Goal: Find specific page/section: Find specific page/section

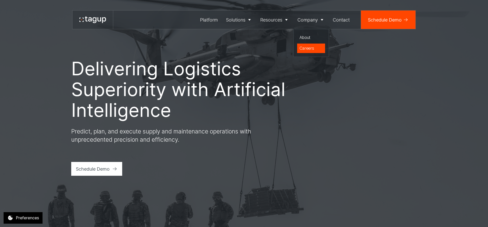
click at [311, 48] on div "Careers" at bounding box center [312, 48] width 24 height 6
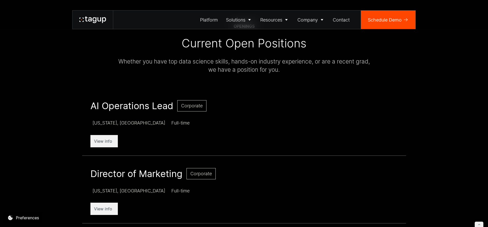
scroll to position [242, 0]
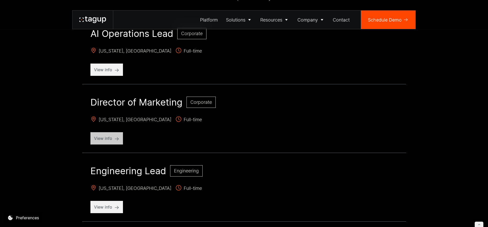
click at [113, 140] on p "View info" at bounding box center [106, 138] width 25 height 6
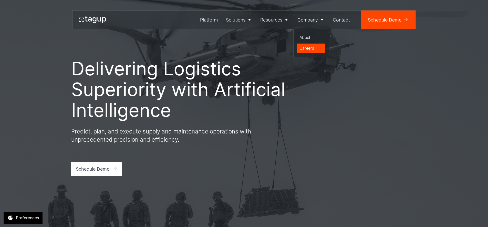
click at [306, 49] on div "Careers" at bounding box center [312, 48] width 24 height 6
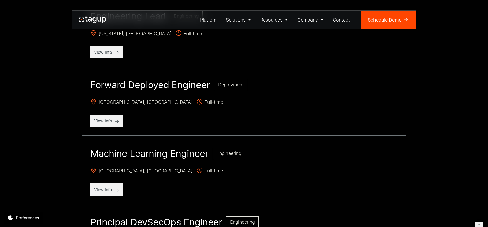
scroll to position [272, 0]
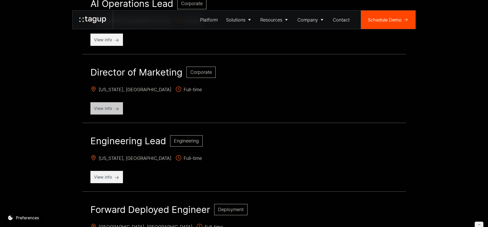
click at [98, 110] on p "View info" at bounding box center [106, 108] width 25 height 6
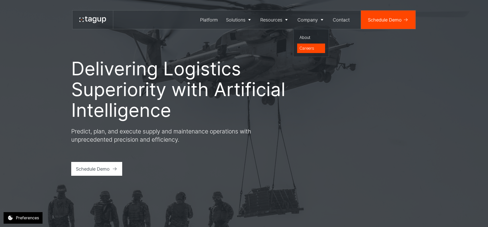
click at [310, 49] on div "Careers" at bounding box center [312, 48] width 24 height 6
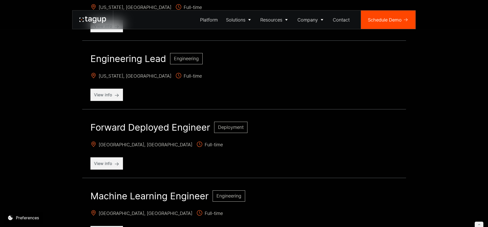
scroll to position [256, 0]
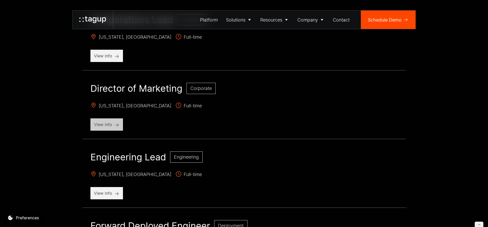
click at [115, 124] on p "View info" at bounding box center [106, 124] width 25 height 6
